Goal: Transaction & Acquisition: Book appointment/travel/reservation

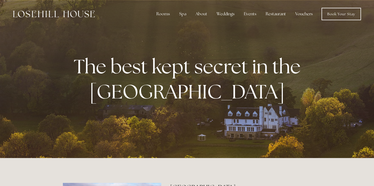
scroll to position [-1, 0]
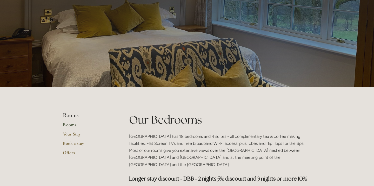
scroll to position [22, 0]
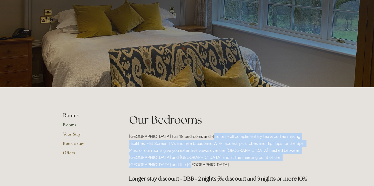
drag, startPoint x: 204, startPoint y: 138, endPoint x: 287, endPoint y: 159, distance: 85.4
click at [287, 159] on p "[GEOGRAPHIC_DATA] has 18 bedrooms and 4 suites - all complimentary tea & coffee…" at bounding box center [220, 150] width 182 height 35
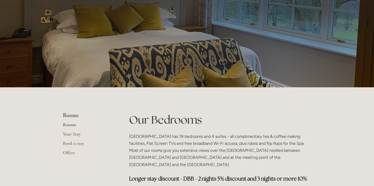
click at [237, 149] on p "[GEOGRAPHIC_DATA] has 18 bedrooms and 4 suites - all complimentary tea & coffee…" at bounding box center [220, 150] width 182 height 35
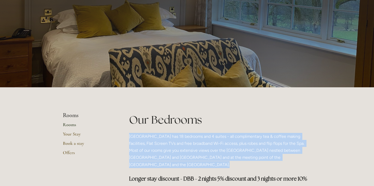
click at [237, 149] on p "[GEOGRAPHIC_DATA] has 18 bedrooms and 4 suites - all complimentary tea & coffee…" at bounding box center [220, 150] width 182 height 35
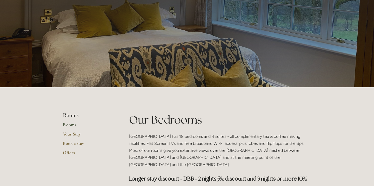
click at [256, 151] on p "[GEOGRAPHIC_DATA] has 18 bedrooms and 4 suites - all complimentary tea & coffee…" at bounding box center [220, 150] width 182 height 35
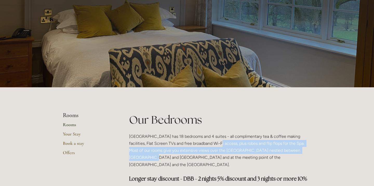
drag, startPoint x: 217, startPoint y: 140, endPoint x: 306, endPoint y: 153, distance: 89.9
click at [306, 153] on p "[GEOGRAPHIC_DATA] has 18 bedrooms and 4 suites - all complimentary tea & coffee…" at bounding box center [220, 150] width 182 height 35
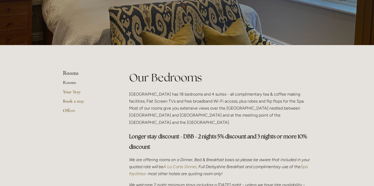
scroll to position [65, 0]
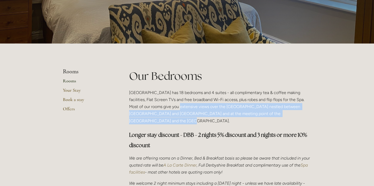
drag, startPoint x: 175, startPoint y: 106, endPoint x: 309, endPoint y: 112, distance: 133.8
click at [309, 112] on p "[GEOGRAPHIC_DATA] has 18 bedrooms and 4 suites - all complimentary tea & coffee…" at bounding box center [220, 106] width 182 height 35
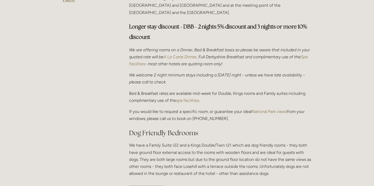
scroll to position [174, 0]
click at [186, 73] on em "We welcome 2 night minimum stays including a [DATE] night - unless we have late…" at bounding box center [217, 79] width 177 height 12
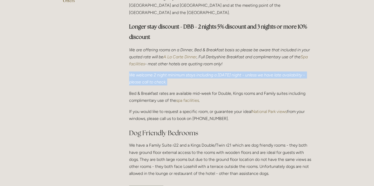
click at [186, 73] on em "We welcome 2 night minimum stays including a [DATE] night - unless we have late…" at bounding box center [217, 79] width 177 height 12
click at [187, 74] on p "We welcome 2 night minimum stays including a [DATE] night - unless we have late…" at bounding box center [220, 79] width 182 height 14
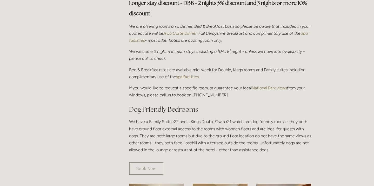
scroll to position [198, 0]
drag, startPoint x: 127, startPoint y: 40, endPoint x: 187, endPoint y: 52, distance: 60.6
click at [187, 52] on div "Our Bedrooms Losehill House Hotel has 18 bedrooms and 4 suites - all compliment…" at bounding box center [220, 47] width 191 height 222
click at [187, 52] on p "We welcome 2 night minimum stays including a [DATE] night - unless we have late…" at bounding box center [220, 55] width 182 height 14
click at [151, 66] on p "Bed & Breakfast rates are available mid-week for Double, Kings rooms and Family…" at bounding box center [220, 73] width 182 height 14
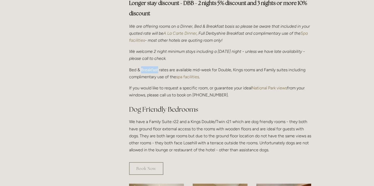
click at [151, 66] on p "Bed & Breakfast rates are available mid-week for Double, Kings rooms and Family…" at bounding box center [220, 73] width 182 height 14
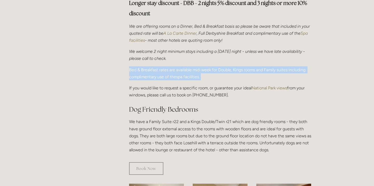
click at [151, 66] on p "Bed & Breakfast rates are available mid-week for Double, Kings rooms and Family…" at bounding box center [220, 73] width 182 height 14
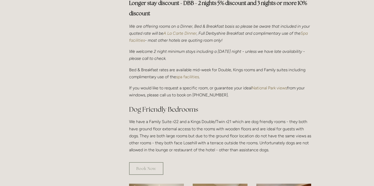
click at [136, 66] on p "Bed & Breakfast rates are available mid-week for Double, Kings rooms and Family…" at bounding box center [220, 73] width 182 height 14
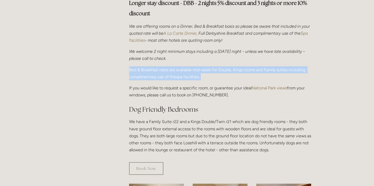
click at [136, 66] on p "Bed & Breakfast rates are available mid-week for Double, Kings rooms and Family…" at bounding box center [220, 73] width 182 height 14
click at [139, 68] on p "Bed & Breakfast rates are available mid-week for Double, Kings rooms and Family…" at bounding box center [220, 73] width 182 height 14
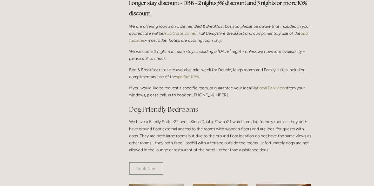
click at [135, 66] on p "Bed & Breakfast rates are available mid-week for Double, Kings rooms and Family…" at bounding box center [220, 73] width 182 height 14
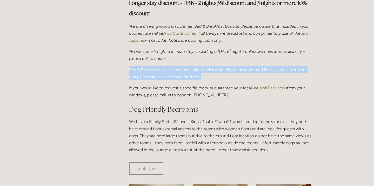
click at [135, 66] on p "Bed & Breakfast rates are available mid-week for Double, Kings rooms and Family…" at bounding box center [220, 73] width 182 height 14
click at [141, 68] on p "Bed & Breakfast rates are available mid-week for Double, Kings rooms and Family…" at bounding box center [220, 73] width 182 height 14
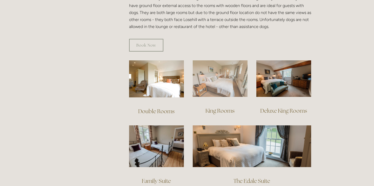
scroll to position [336, 0]
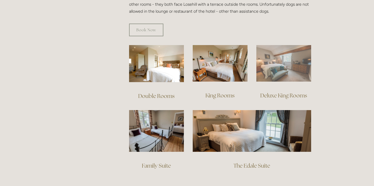
click at [287, 57] on img at bounding box center [283, 63] width 55 height 37
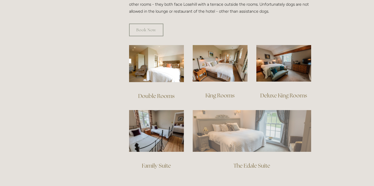
click at [238, 122] on img at bounding box center [252, 131] width 118 height 42
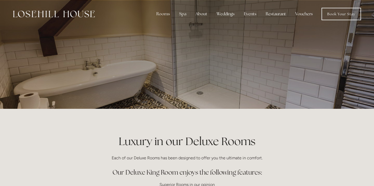
click at [293, 83] on div at bounding box center [187, 54] width 248 height 109
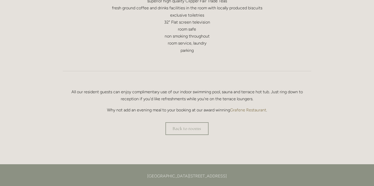
scroll to position [314, 0]
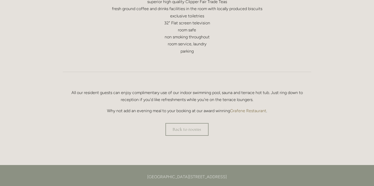
click at [227, 98] on p "All our resident guests can enjoy complimentary use of our indoor swimming pool…" at bounding box center [187, 96] width 248 height 14
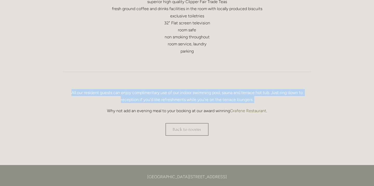
click at [227, 98] on p "All our resident guests can enjoy complimentary use of our indoor swimming pool…" at bounding box center [187, 96] width 248 height 14
click at [239, 98] on p "All our resident guests can enjoy complimentary use of our indoor swimming pool…" at bounding box center [187, 96] width 248 height 14
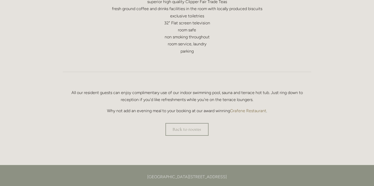
click at [197, 111] on p "Why not add an evening meal to your booking at our award winning Grafene Restau…" at bounding box center [187, 110] width 248 height 7
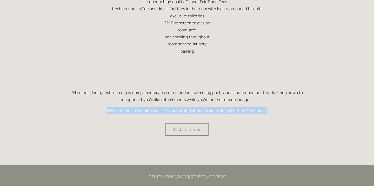
click at [197, 111] on p "Why not add an evening meal to your booking at our award winning Grafene Restau…" at bounding box center [187, 110] width 248 height 7
click at [203, 111] on p "Why not add an evening meal to your booking at our award winning Grafene Restau…" at bounding box center [187, 110] width 248 height 7
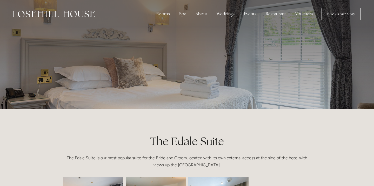
scroll to position [0, 0]
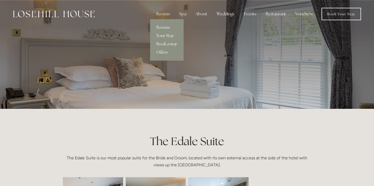
click at [166, 43] on link "Book a stay" at bounding box center [166, 44] width 33 height 8
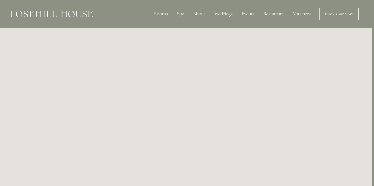
scroll to position [0, 2]
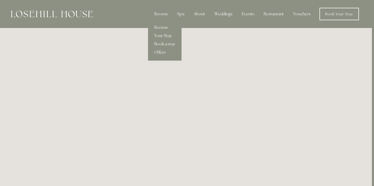
click at [162, 14] on div "Rooms" at bounding box center [161, 14] width 22 height 10
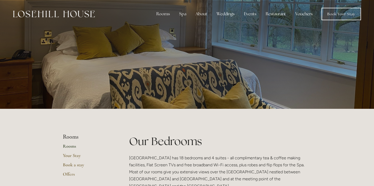
click at [70, 91] on div at bounding box center [187, 54] width 248 height 109
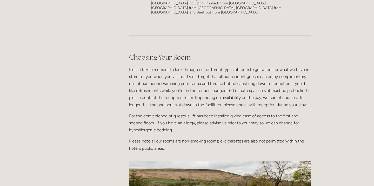
scroll to position [600, 0]
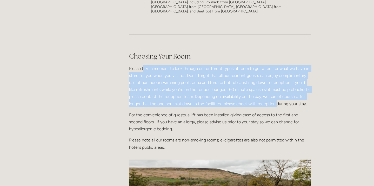
drag, startPoint x: 144, startPoint y: 54, endPoint x: 275, endPoint y: 87, distance: 135.2
click at [275, 87] on p "Please take a moment to look through our different types of room to get a feel …" at bounding box center [220, 86] width 182 height 42
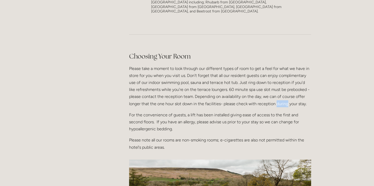
click at [275, 87] on p "Please take a moment to look through our different types of room to get a feel …" at bounding box center [220, 86] width 182 height 42
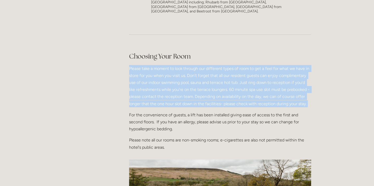
click at [275, 87] on p "Please take a moment to look through our different types of room to get a feel …" at bounding box center [220, 86] width 182 height 42
click at [230, 74] on p "Please take a moment to look through our different types of room to get a feel …" at bounding box center [220, 86] width 182 height 42
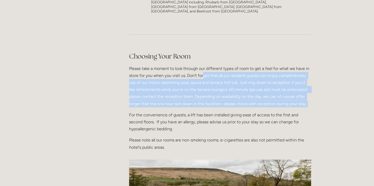
drag, startPoint x: 203, startPoint y: 60, endPoint x: 281, endPoint y: 94, distance: 85.2
click at [281, 94] on div "Choosing Your Room Please take a moment to look through our different types of …" at bounding box center [220, 101] width 182 height 99
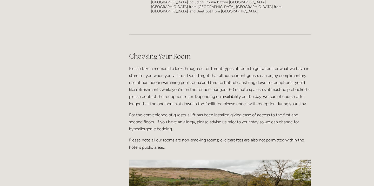
click at [281, 94] on div "Choosing Your Room Please take a moment to look through our different types of …" at bounding box center [220, 101] width 182 height 99
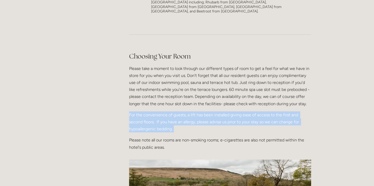
click at [281, 94] on div "Choosing Your Room Please take a moment to look through our different types of …" at bounding box center [220, 101] width 182 height 99
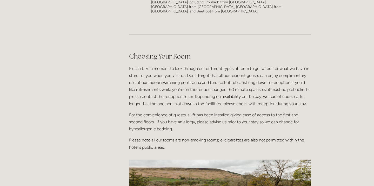
click at [259, 77] on p "Please take a moment to look through our different types of room to get a feel …" at bounding box center [220, 86] width 182 height 42
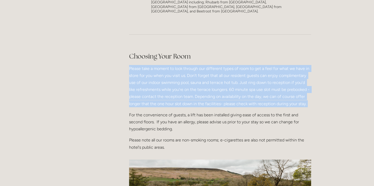
click at [259, 77] on p "Please take a moment to look through our different types of room to get a feel …" at bounding box center [220, 86] width 182 height 42
click at [248, 65] on p "Please take a moment to look through our different types of room to get a feel …" at bounding box center [220, 86] width 182 height 42
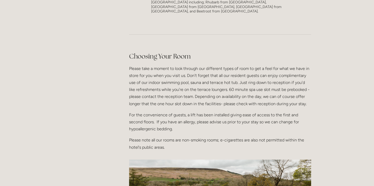
click at [175, 71] on p "Please take a moment to look through our different types of room to get a feel …" at bounding box center [220, 86] width 182 height 42
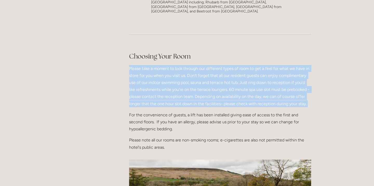
click at [175, 71] on p "Please take a moment to look through our different types of room to get a feel …" at bounding box center [220, 86] width 182 height 42
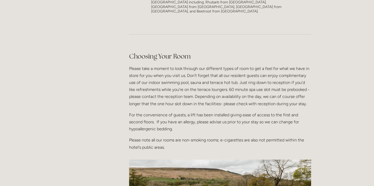
click at [201, 80] on p "Please take a moment to look through our different types of room to get a feel …" at bounding box center [220, 86] width 182 height 42
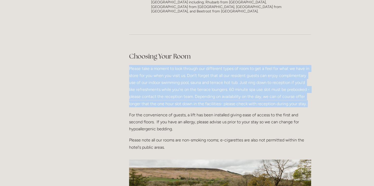
click at [201, 80] on p "Please take a moment to look through our different types of room to get a feel …" at bounding box center [220, 86] width 182 height 42
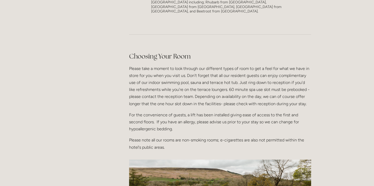
click at [177, 84] on p "Please take a moment to look through our different types of room to get a feel …" at bounding box center [220, 86] width 182 height 42
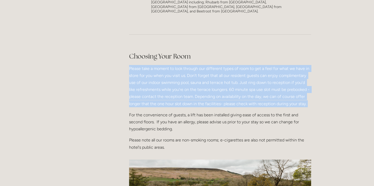
click at [177, 84] on p "Please take a moment to look through our different types of room to get a feel …" at bounding box center [220, 86] width 182 height 42
click at [168, 90] on p "Please take a moment to look through our different types of room to get a feel …" at bounding box center [220, 86] width 182 height 42
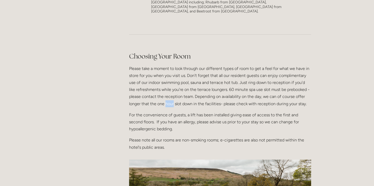
click at [168, 90] on p "Please take a moment to look through our different types of room to get a feel …" at bounding box center [220, 86] width 182 height 42
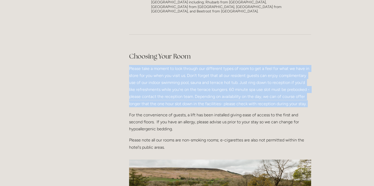
click at [168, 90] on p "Please take a moment to look through our different types of room to get a feel …" at bounding box center [220, 86] width 182 height 42
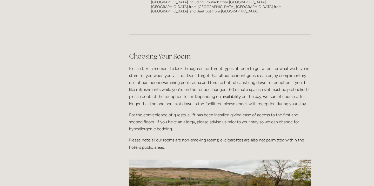
click at [146, 112] on p "For the convenience of guests, a lift has been installed giving ease of access …" at bounding box center [220, 122] width 182 height 21
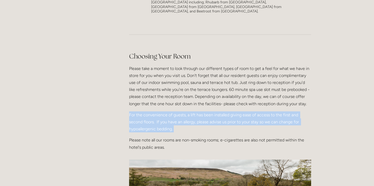
click at [146, 112] on p "For the convenience of guests, a lift has been installed giving ease of access …" at bounding box center [220, 122] width 182 height 21
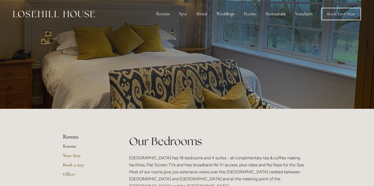
scroll to position [0, 0]
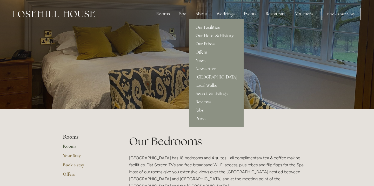
click at [205, 27] on link "Our Facilities" at bounding box center [216, 27] width 54 height 8
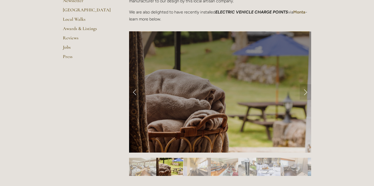
scroll to position [193, 0]
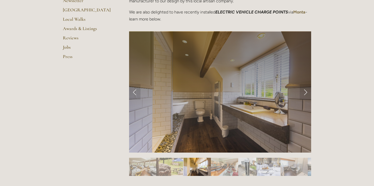
click at [142, 171] on img "Slide 1" at bounding box center [142, 167] width 27 height 18
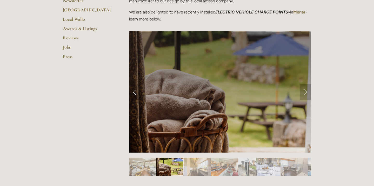
click at [305, 91] on link "Next Slide" at bounding box center [305, 92] width 11 height 16
click at [304, 90] on link "Next Slide" at bounding box center [305, 92] width 11 height 16
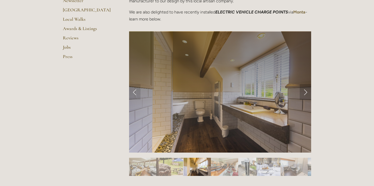
click at [303, 92] on link "Next Slide" at bounding box center [305, 92] width 11 height 16
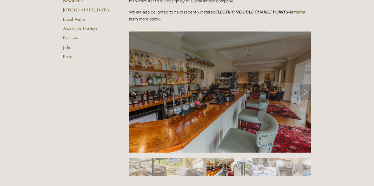
click at [303, 92] on link "Next Slide" at bounding box center [305, 92] width 11 height 16
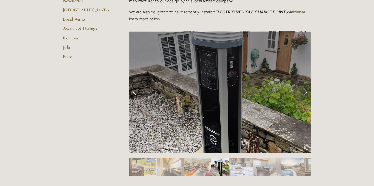
click at [303, 92] on link "Next Slide" at bounding box center [305, 92] width 11 height 16
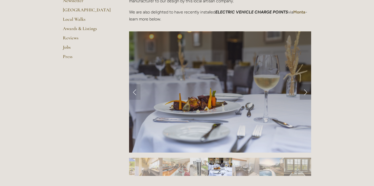
click at [304, 91] on link "Next Slide" at bounding box center [305, 92] width 11 height 16
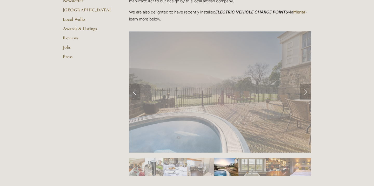
click at [304, 91] on link "Next Slide" at bounding box center [305, 92] width 11 height 16
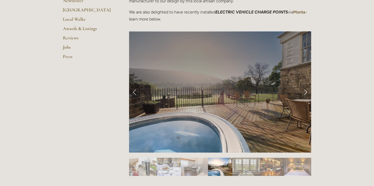
click at [305, 92] on link "Next Slide" at bounding box center [305, 92] width 11 height 16
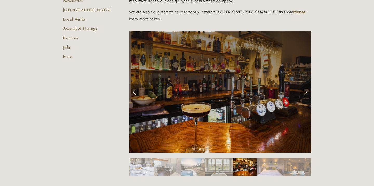
click at [305, 92] on link "Next Slide" at bounding box center [305, 92] width 11 height 16
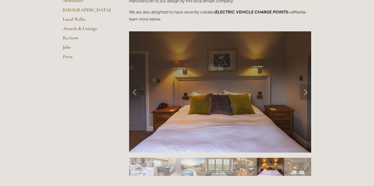
click at [305, 92] on link "Next Slide" at bounding box center [305, 92] width 11 height 16
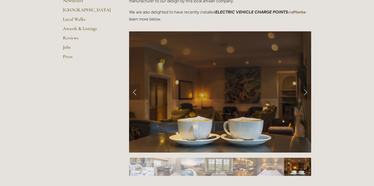
click at [305, 92] on link "Next Slide" at bounding box center [305, 92] width 11 height 16
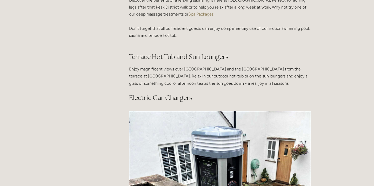
scroll to position [458, 0]
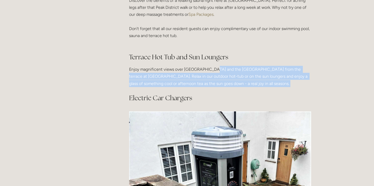
drag, startPoint x: 208, startPoint y: 71, endPoint x: 255, endPoint y: 89, distance: 50.3
click at [255, 89] on div "Indoor Swimming Pool What could be better after a day in the Peak District than…" at bounding box center [220, 11] width 182 height 183
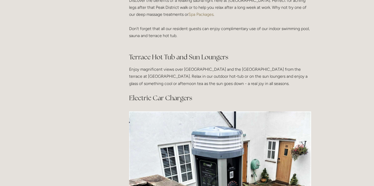
click at [255, 89] on div "Indoor Swimming Pool What could be better after a day in the Peak District than…" at bounding box center [220, 11] width 182 height 183
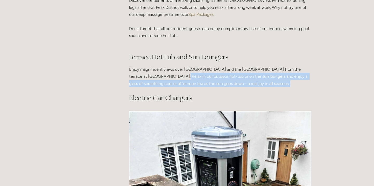
drag, startPoint x: 262, startPoint y: 87, endPoint x: 151, endPoint y: 72, distance: 112.1
click at [151, 72] on div "Indoor Swimming Pool What could be better after a day in the Peak District than…" at bounding box center [220, 11] width 182 height 183
click at [151, 72] on p "Enjoy magnificent views over Win Hill and the Hope Valley from the terrace at L…" at bounding box center [220, 76] width 182 height 21
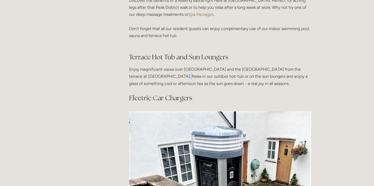
click at [151, 72] on p "Enjoy magnificent views over Win Hill and the Hope Valley from the terrace at L…" at bounding box center [220, 76] width 182 height 21
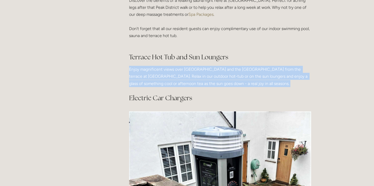
click at [151, 72] on p "Enjoy magnificent views over Win Hill and the Hope Valley from the terrace at L…" at bounding box center [220, 76] width 182 height 21
click at [185, 72] on p "Enjoy magnificent views over Win Hill and the Hope Valley from the terrace at L…" at bounding box center [220, 76] width 182 height 21
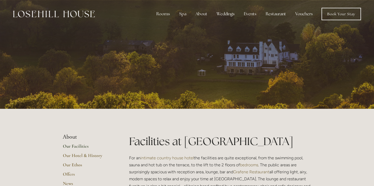
scroll to position [0, 0]
